Goal: Use online tool/utility: Utilize a website feature to perform a specific function

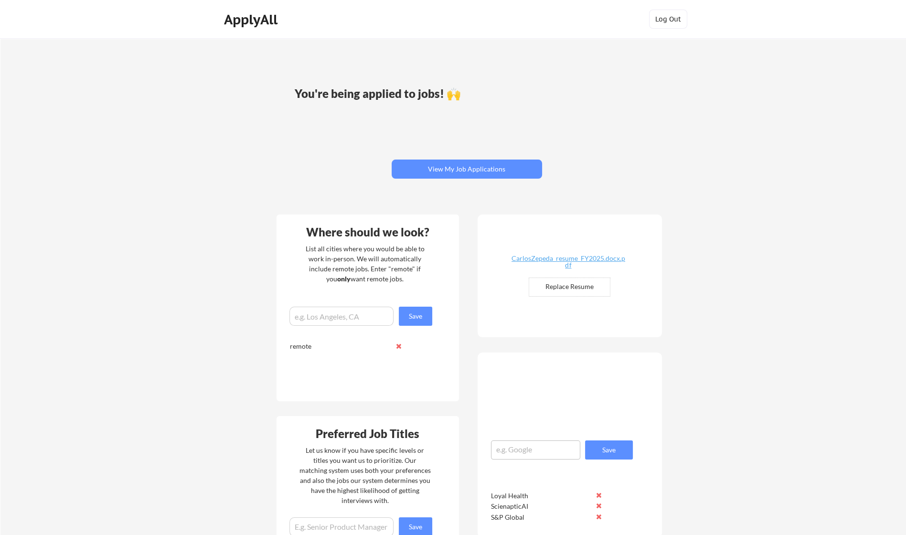
click at [594, 291] on input "file" at bounding box center [569, 287] width 81 height 18
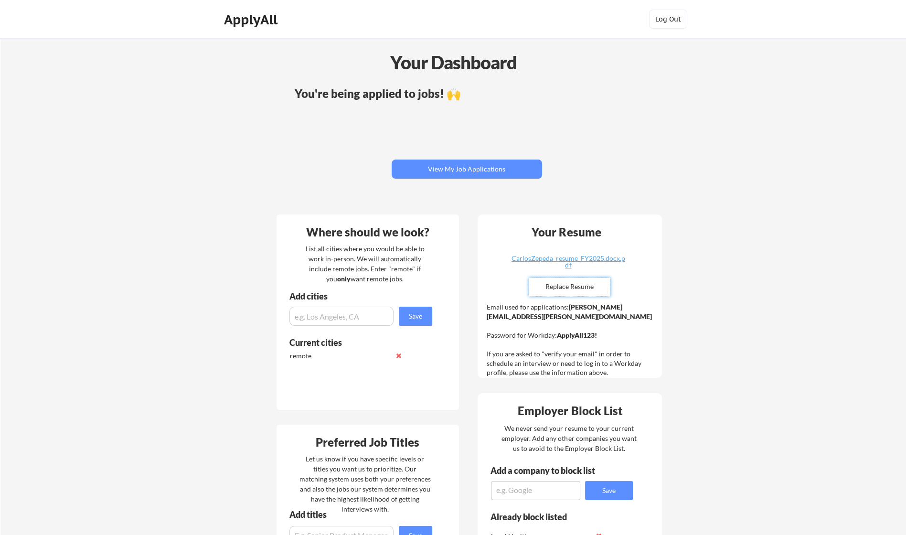
type input "C:\fakepath\CarlosZepeda_resume_FY2025.docx.pdf"
